Goal: Navigation & Orientation: Find specific page/section

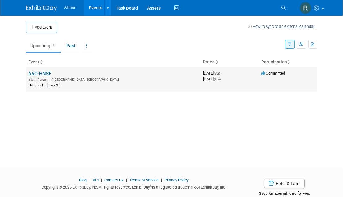
click at [43, 71] on link "AAO-HNSF" at bounding box center [40, 74] width 23 height 6
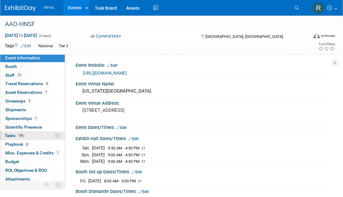
click at [11, 133] on span "Tasks 14%" at bounding box center [15, 135] width 21 height 5
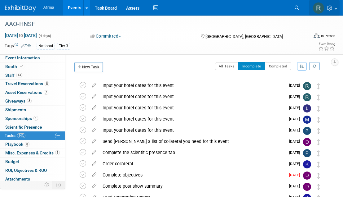
click at [318, 0] on link at bounding box center [325, 8] width 30 height 16
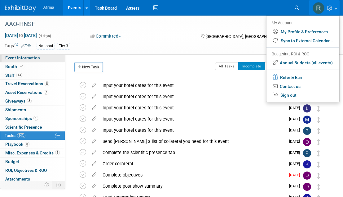
click at [34, 57] on span "Event Information" at bounding box center [22, 57] width 35 height 5
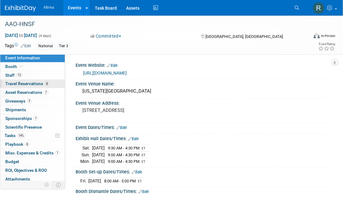
click at [11, 80] on link "8 Travel Reservations 8" at bounding box center [32, 83] width 65 height 8
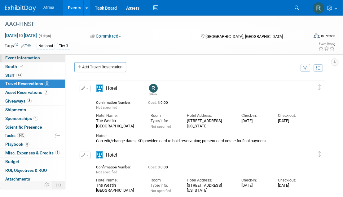
click at [25, 59] on span "Event Information" at bounding box center [22, 57] width 35 height 5
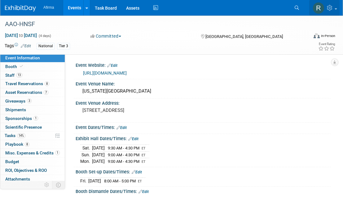
click at [318, 6] on img at bounding box center [319, 8] width 12 height 12
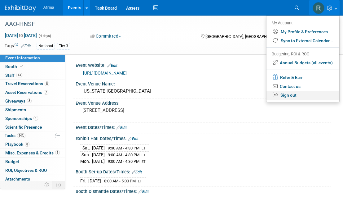
click at [284, 95] on link "Sign out" at bounding box center [303, 95] width 73 height 9
